Goal: Transaction & Acquisition: Download file/media

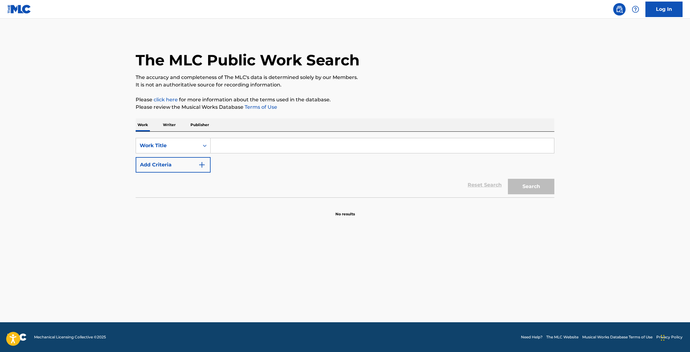
click at [329, 149] on input "Search Form" at bounding box center [383, 145] width 344 height 15
click at [168, 126] on p "Writer" at bounding box center [169, 124] width 16 height 13
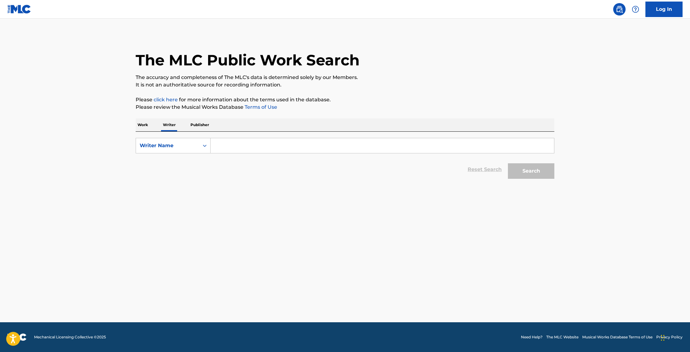
click at [146, 124] on p "Work" at bounding box center [143, 124] width 14 height 13
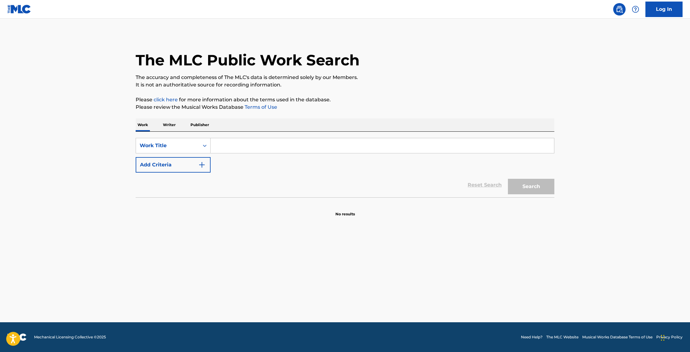
click at [204, 126] on p "Publisher" at bounding box center [200, 124] width 22 height 13
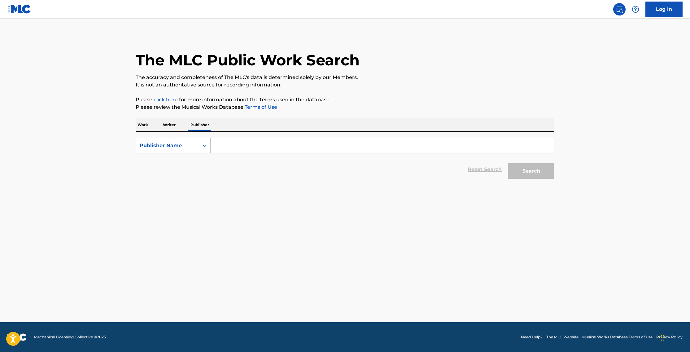
click at [233, 144] on input "Search Form" at bounding box center [383, 145] width 344 height 15
paste input "Mohawk Trail Music"
type input "Mohawk Trail Music"
click at [537, 176] on button "Search" at bounding box center [531, 170] width 46 height 15
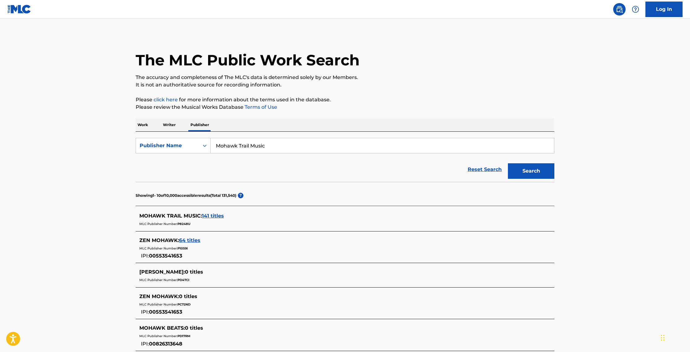
click at [216, 217] on span "141 titles" at bounding box center [213, 216] width 22 height 6
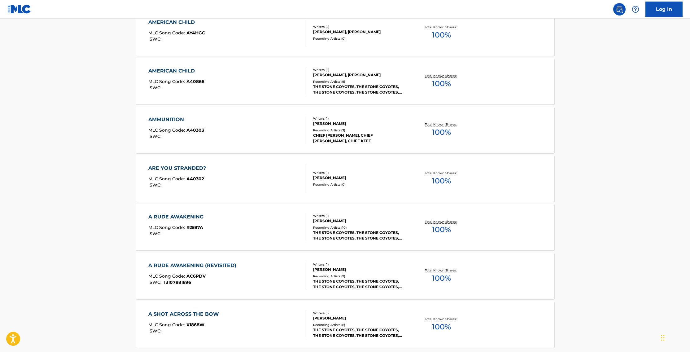
scroll to position [234, 0]
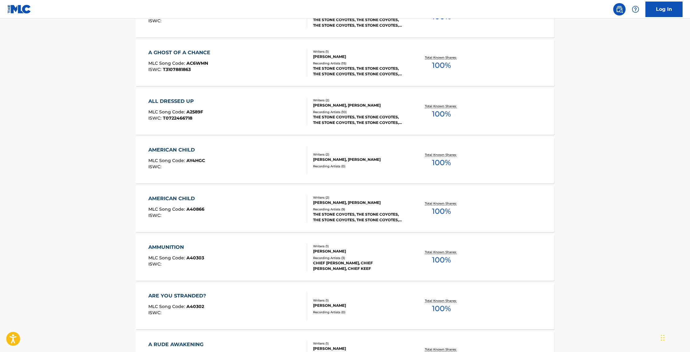
click at [231, 164] on div "AMERICAN CHILD MLC Song Code : AY4HGC ISWC :" at bounding box center [227, 160] width 159 height 28
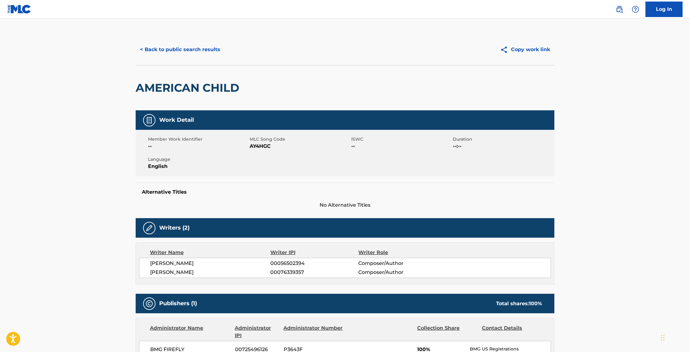
click at [271, 148] on span "AY4HGC" at bounding box center [300, 145] width 100 height 7
click at [194, 54] on button "< Back to public search results" at bounding box center [180, 49] width 89 height 15
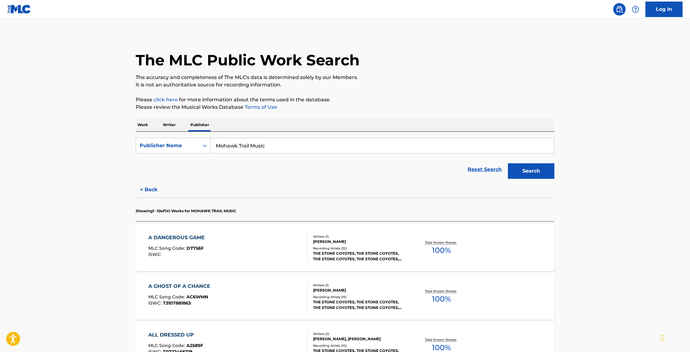
click at [23, 11] on img at bounding box center [19, 9] width 24 height 9
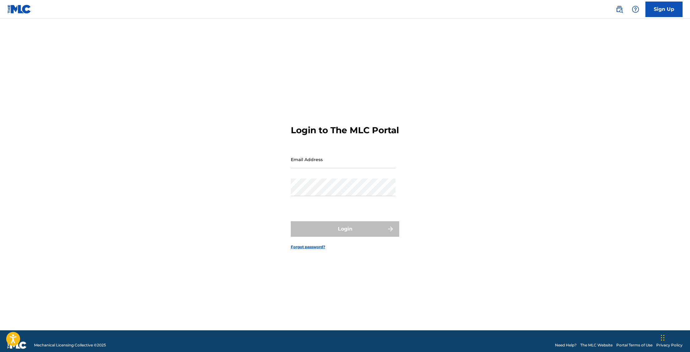
click at [333, 161] on input "Email Address" at bounding box center [343, 160] width 105 height 18
type input "[EMAIL_ADDRESS][DOMAIN_NAME]"
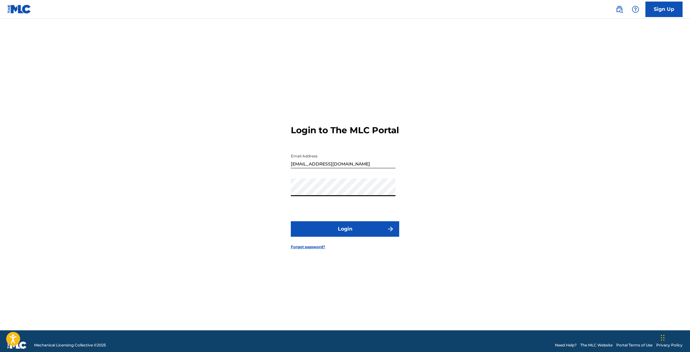
click at [291, 221] on button "Login" at bounding box center [345, 228] width 108 height 15
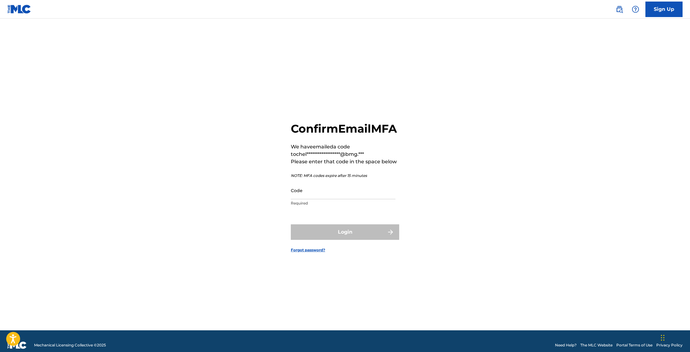
click at [296, 196] on input "Code" at bounding box center [343, 191] width 105 height 18
paste input "458626"
type input "458626"
click at [349, 240] on button "Login" at bounding box center [345, 231] width 108 height 15
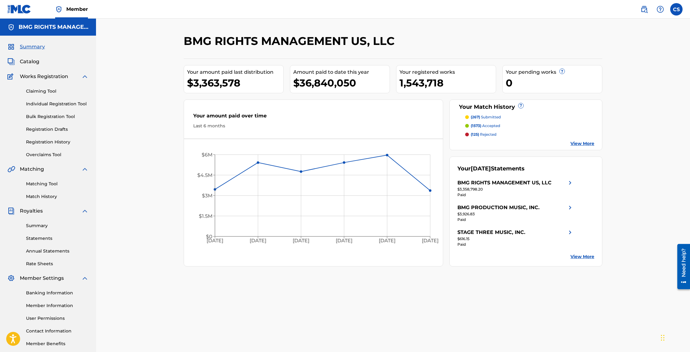
click at [644, 13] on link at bounding box center [644, 9] width 12 height 12
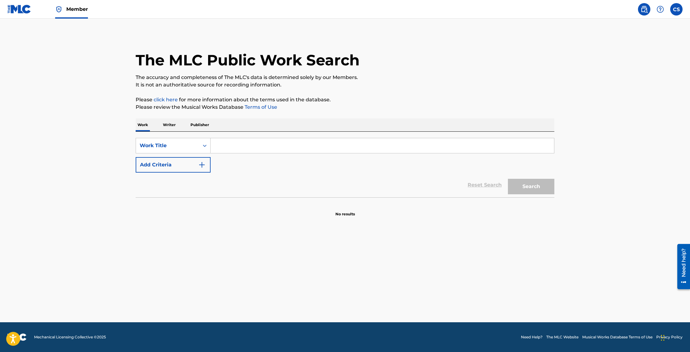
click at [198, 124] on p "Publisher" at bounding box center [200, 124] width 22 height 13
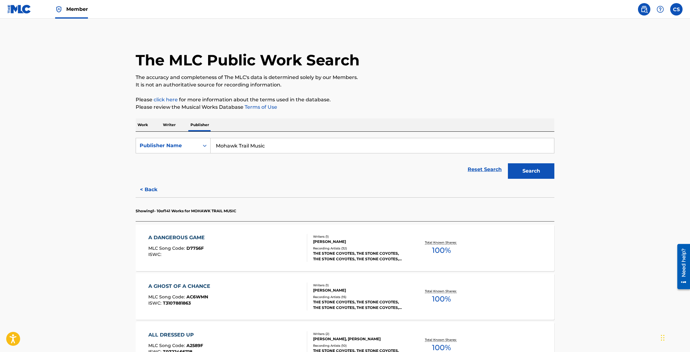
click at [339, 149] on input "Mohawk Trail Music" at bounding box center [383, 145] width 344 height 15
click at [20, 11] on img at bounding box center [19, 9] width 24 height 9
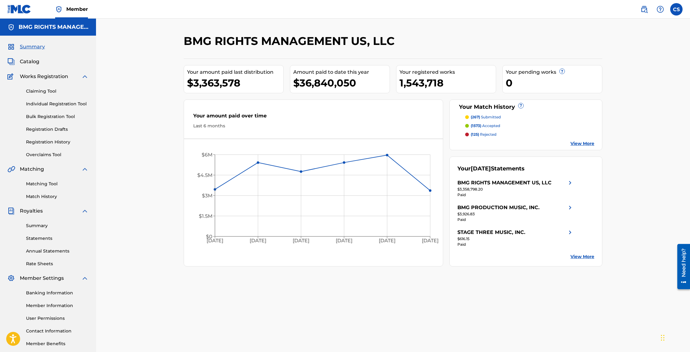
click at [31, 61] on span "Catalog" at bounding box center [30, 61] width 20 height 7
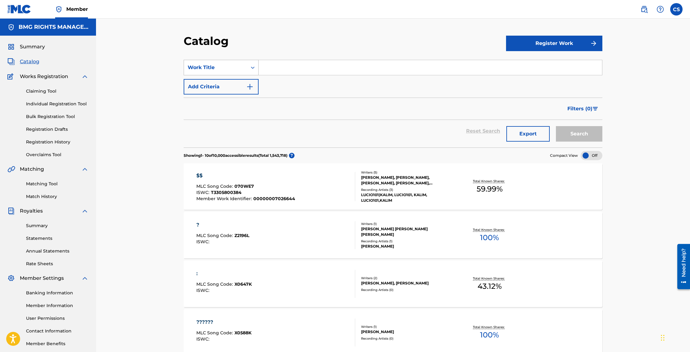
click at [227, 68] on div "Work Title" at bounding box center [216, 67] width 56 height 7
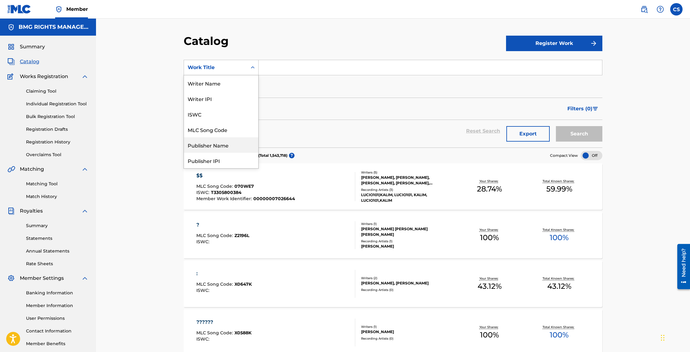
click at [221, 145] on div "Publisher Name" at bounding box center [221, 144] width 74 height 15
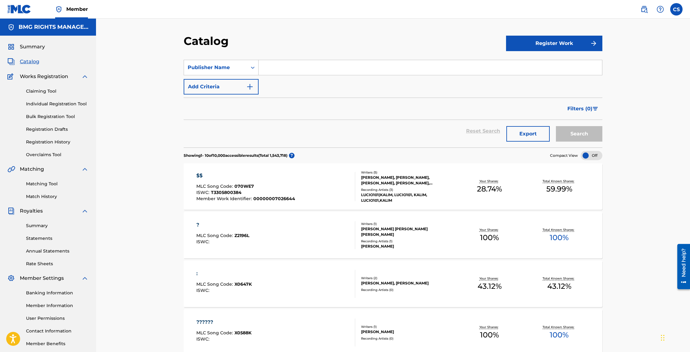
click at [276, 66] on input "Search Form" at bounding box center [431, 67] width 344 height 15
paste input "Mohawk Trail Music"
type input "Mohawk Trail Music"
click at [591, 141] on button "Search" at bounding box center [579, 133] width 46 height 15
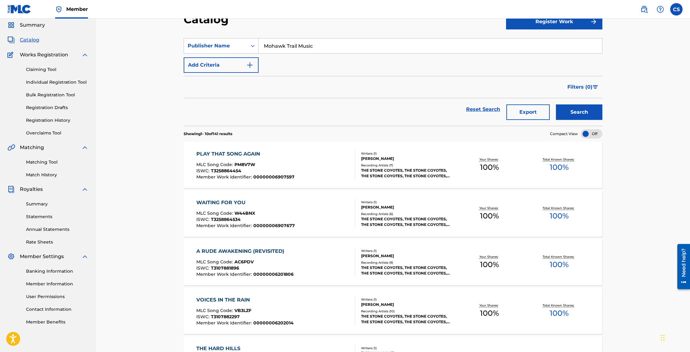
scroll to position [24, 0]
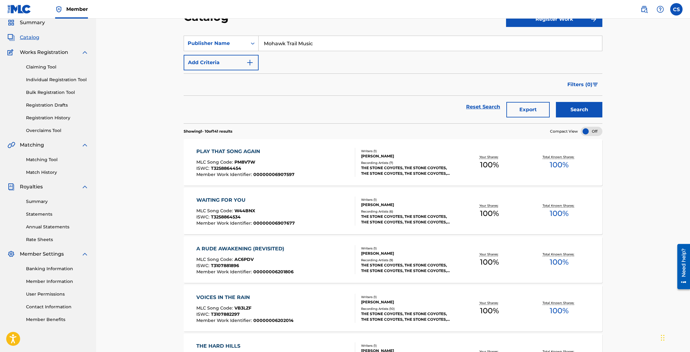
click at [533, 109] on button "Export" at bounding box center [527, 109] width 43 height 15
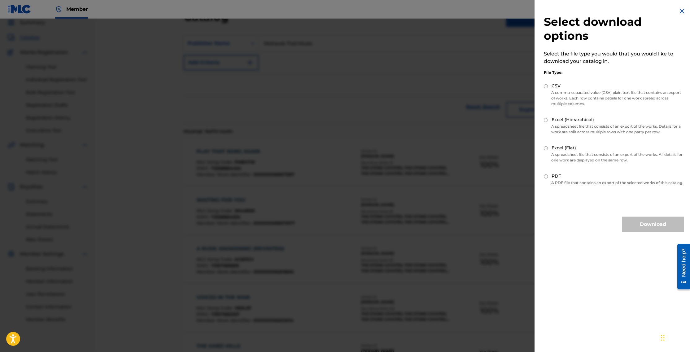
click at [546, 121] on input "Excel (Hierarchical)" at bounding box center [546, 120] width 4 height 4
radio input "true"
click at [655, 231] on button "Download" at bounding box center [653, 224] width 62 height 15
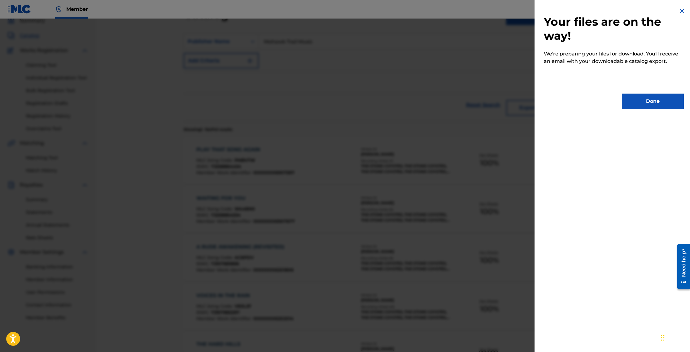
click at [668, 105] on button "Done" at bounding box center [653, 101] width 62 height 15
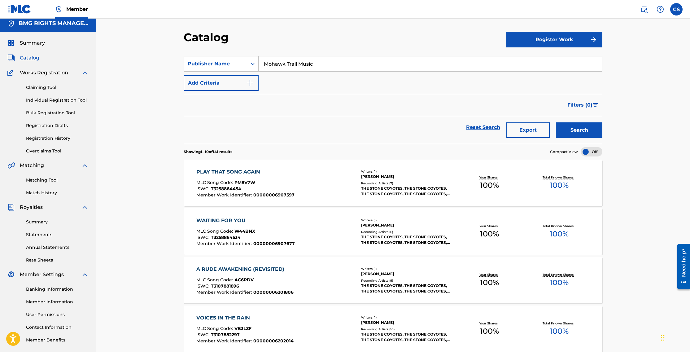
scroll to position [0, 0]
